Goal: Task Accomplishment & Management: Manage account settings

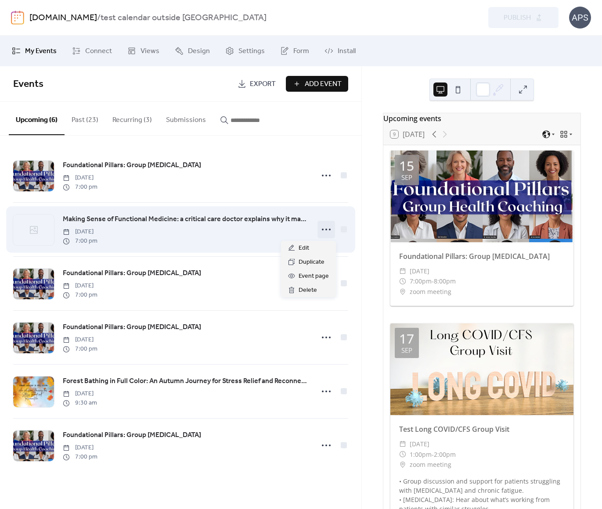
click at [324, 231] on icon at bounding box center [326, 230] width 14 height 14
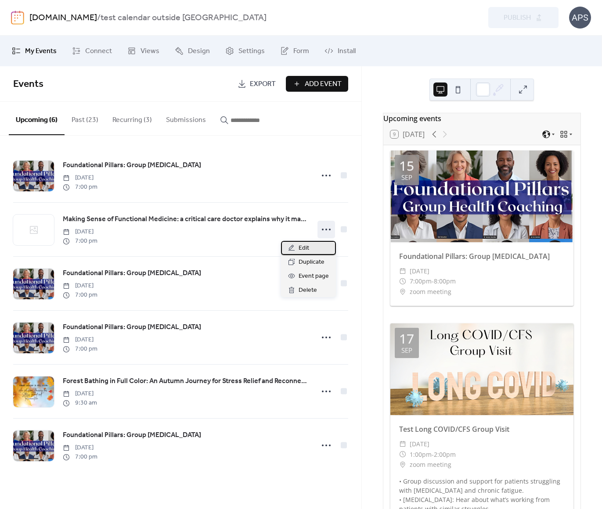
click at [298, 248] on div "Edit" at bounding box center [308, 248] width 55 height 14
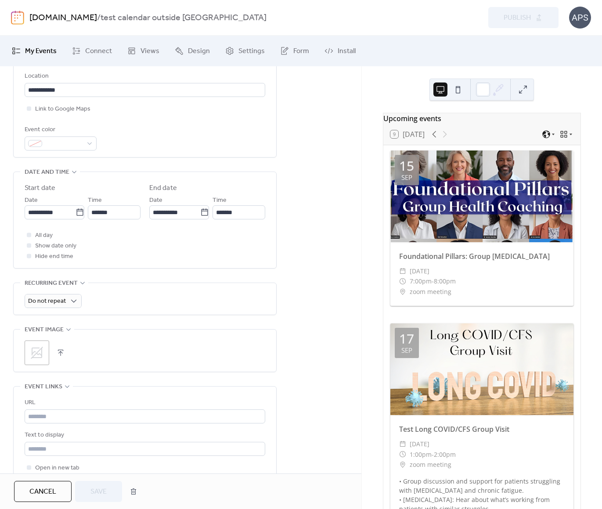
scroll to position [219, 0]
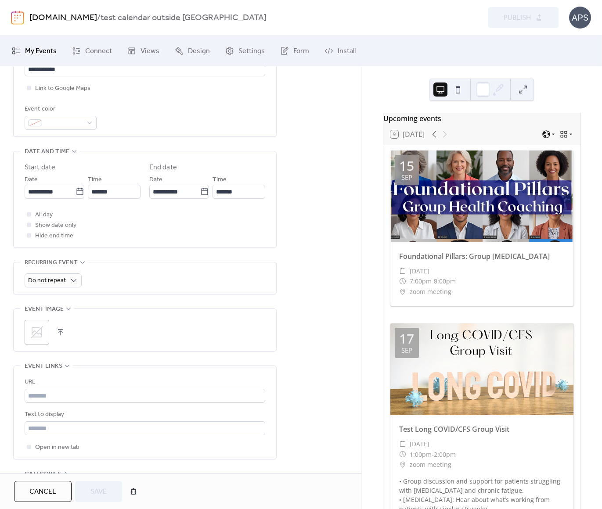
click at [60, 331] on button "button" at bounding box center [60, 332] width 12 height 12
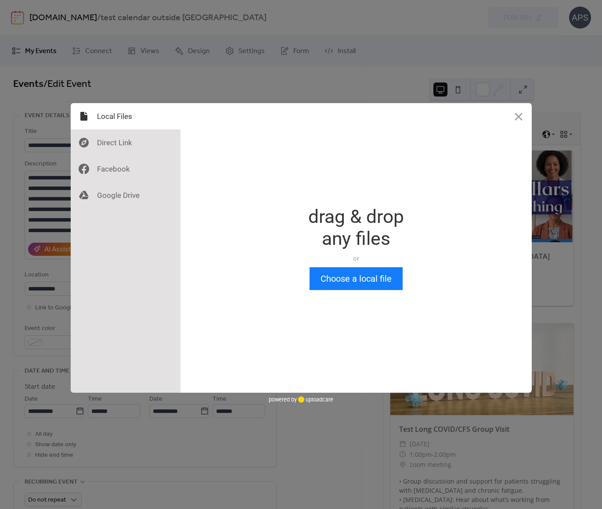
scroll to position [0, 0]
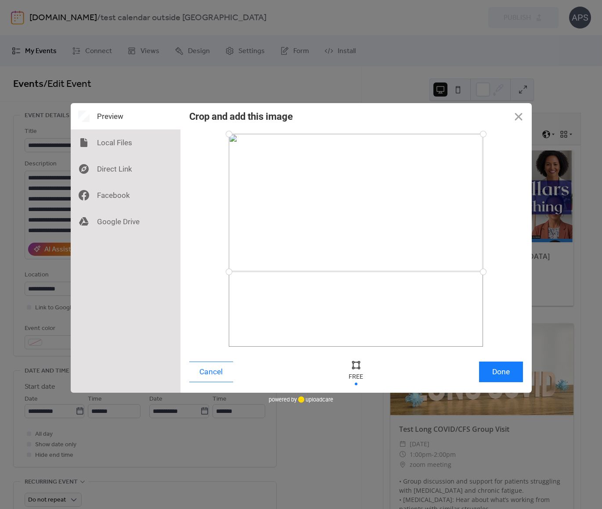
drag, startPoint x: 482, startPoint y: 349, endPoint x: 496, endPoint y: 272, distance: 78.4
click at [496, 272] on div at bounding box center [356, 240] width 334 height 213
click at [500, 372] on button "Done" at bounding box center [501, 372] width 44 height 21
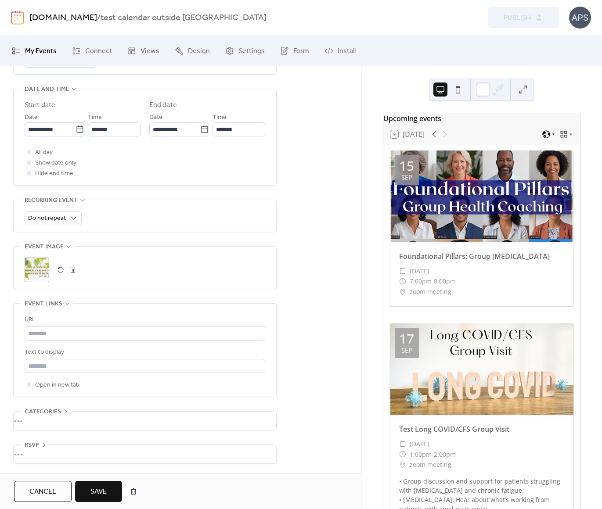
click at [100, 492] on span "Save" at bounding box center [98, 492] width 16 height 11
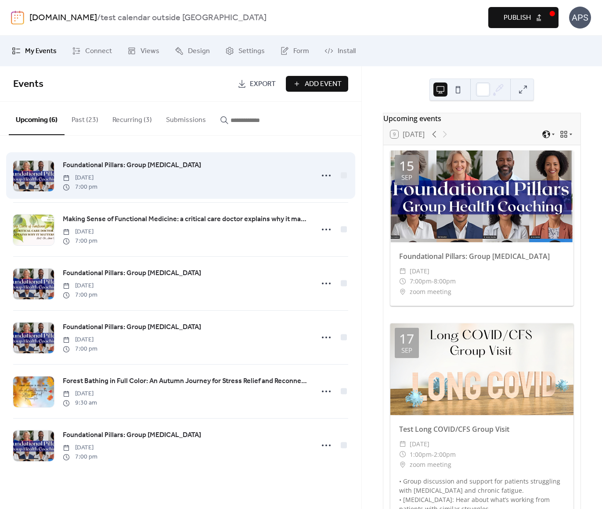
click at [137, 165] on span "Foundational Pillars: Group [MEDICAL_DATA]" at bounding box center [132, 165] width 138 height 11
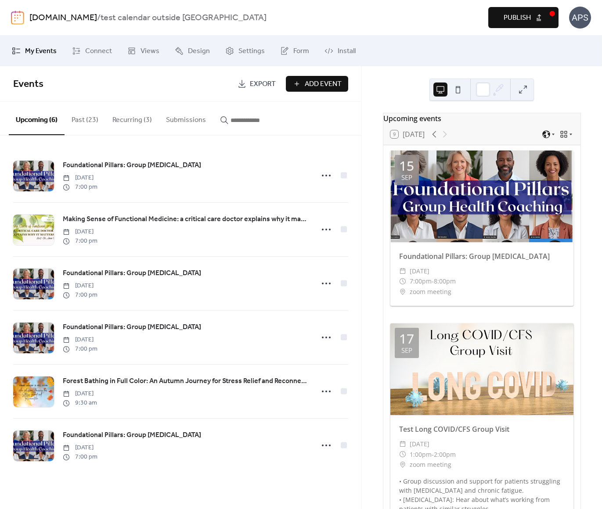
click at [518, 16] on span "Publish" at bounding box center [516, 18] width 27 height 11
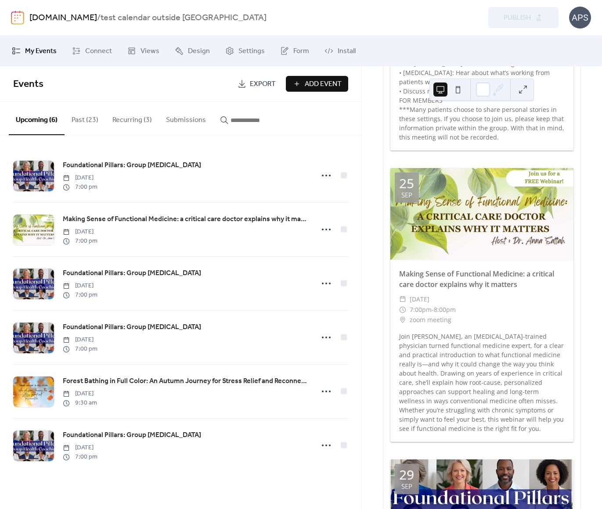
scroll to position [439, 0]
